Goal: Check status: Check status

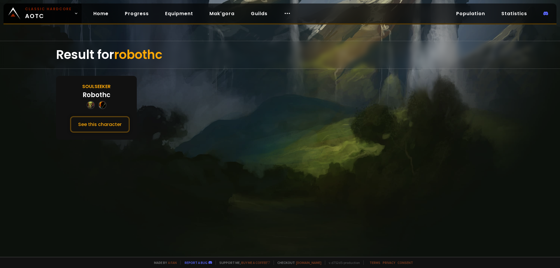
drag, startPoint x: 0, startPoint y: 0, endPoint x: 232, endPoint y: 45, distance: 235.8
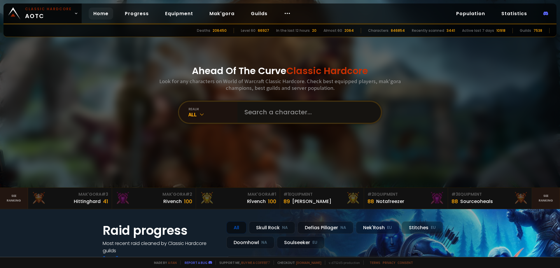
click at [267, 113] on input "text" at bounding box center [307, 112] width 133 height 21
paste input "Joyboy"
type input "Joyboy"
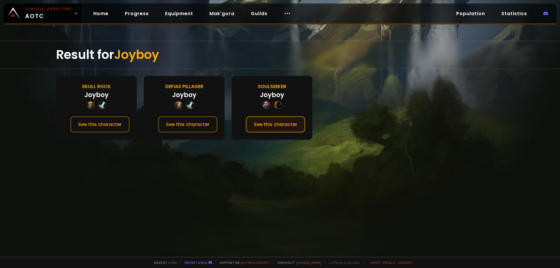
click at [290, 125] on button "See this character" at bounding box center [276, 124] width 60 height 17
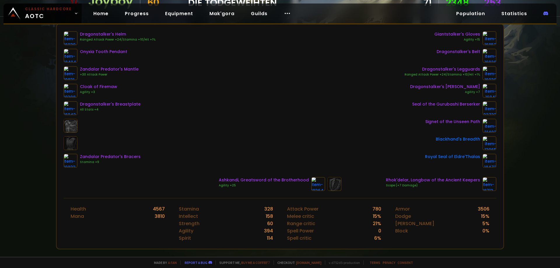
scroll to position [87, 0]
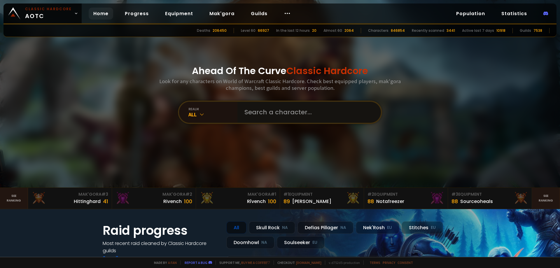
click at [271, 110] on input "text" at bounding box center [307, 112] width 133 height 21
paste input "Daawhj"
type input "Daawhj"
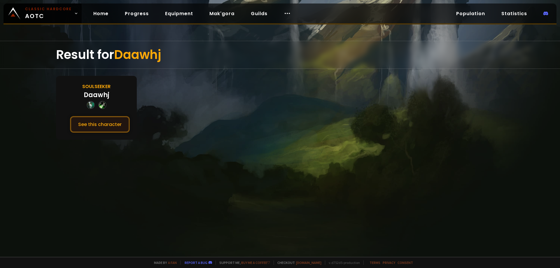
click at [98, 117] on div "Soulseeker Daawhj See this character" at bounding box center [96, 108] width 81 height 64
click at [95, 121] on button "See this character" at bounding box center [100, 124] width 60 height 17
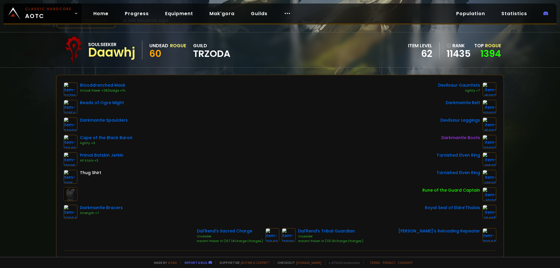
scroll to position [29, 0]
drag, startPoint x: 244, startPoint y: 50, endPoint x: 248, endPoint y: 50, distance: 3.3
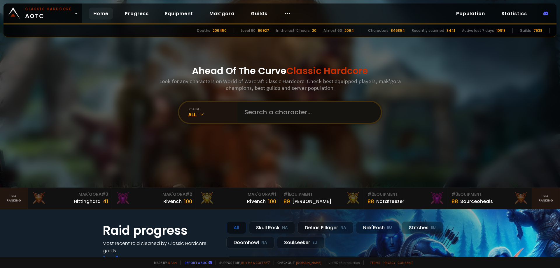
drag, startPoint x: 262, startPoint y: 108, endPoint x: 263, endPoint y: 105, distance: 3.5
click at [262, 108] on input "text" at bounding box center [307, 112] width 133 height 21
paste input "Imanalt"
type input "Imanalt"
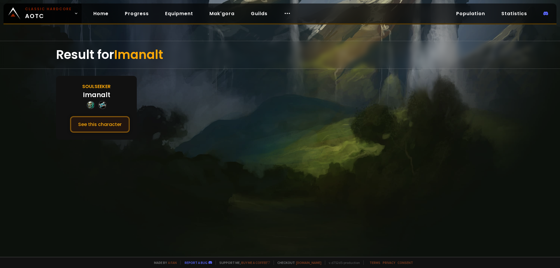
click at [101, 120] on button "See this character" at bounding box center [100, 124] width 60 height 17
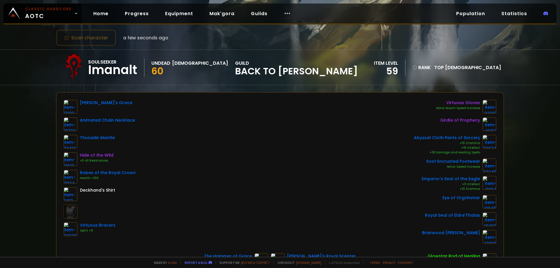
scroll to position [29, 0]
